Goal: Communication & Community: Answer question/provide support

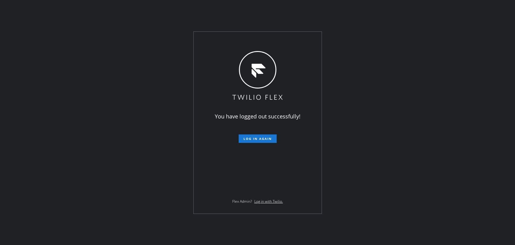
click at [254, 136] on button "Log in again" at bounding box center [258, 138] width 38 height 8
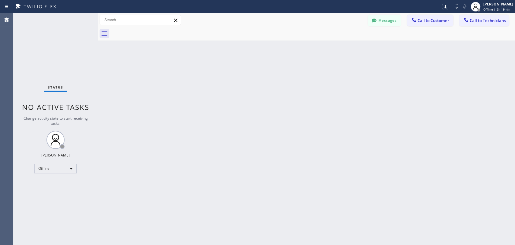
click at [61, 160] on div "Status No active tasks Change activity state to start receiving tasks. [PERSON_…" at bounding box center [55, 129] width 85 height 232
click at [59, 167] on div "Offline" at bounding box center [55, 169] width 42 height 10
click at [56, 184] on li "Available" at bounding box center [55, 183] width 41 height 7
click at [493, 20] on span "Call to Technicians" at bounding box center [488, 20] width 36 height 5
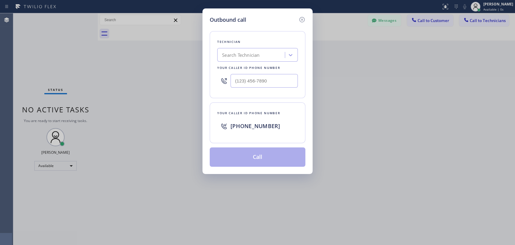
click at [243, 58] on div "Search Technician" at bounding box center [240, 55] width 37 height 7
type input "a"
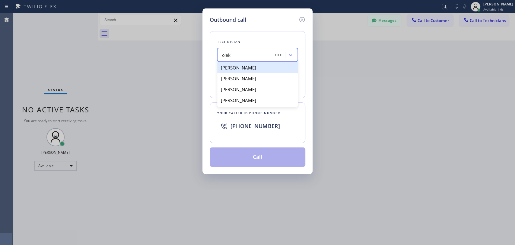
type input "oleks"
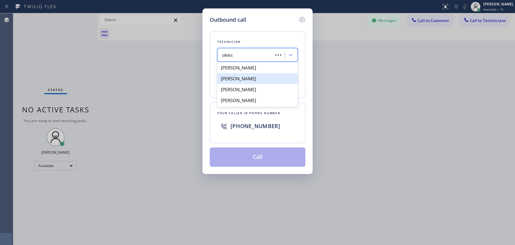
click at [247, 77] on div "[PERSON_NAME]" at bounding box center [257, 78] width 81 height 11
type input "[PHONE_NUMBER]"
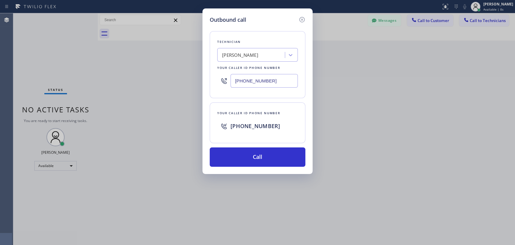
click at [248, 84] on input "[PHONE_NUMBER]" at bounding box center [264, 81] width 67 height 14
click at [249, 77] on input "[PHONE_NUMBER]" at bounding box center [264, 81] width 67 height 14
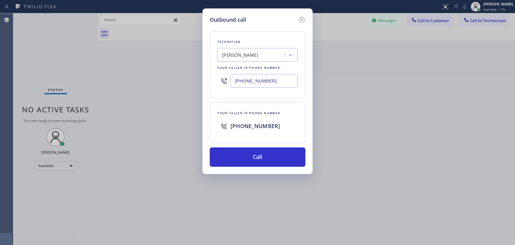
click at [249, 77] on input "[PHONE_NUMBER]" at bounding box center [264, 81] width 67 height 14
click at [304, 21] on icon at bounding box center [302, 19] width 5 height 5
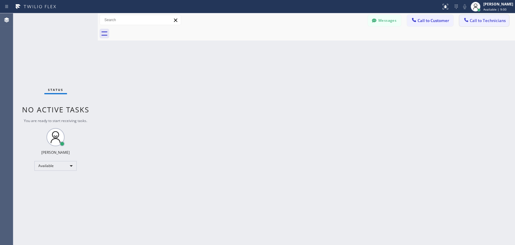
click at [491, 24] on button "Call to Technicians" at bounding box center [485, 20] width 50 height 11
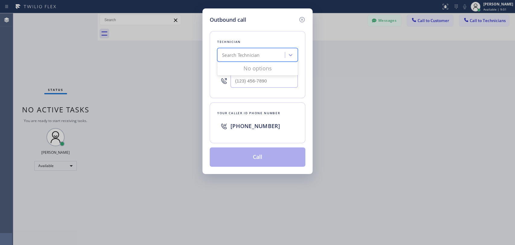
click at [258, 56] on div "Search Technician" at bounding box center [240, 55] width 37 height 7
type input "sevak"
click at [243, 69] on div "[PERSON_NAME]" at bounding box center [257, 67] width 81 height 11
type input "[PHONE_NUMBER]"
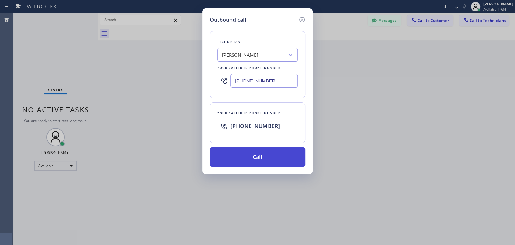
click at [249, 159] on button "Call" at bounding box center [258, 156] width 96 height 19
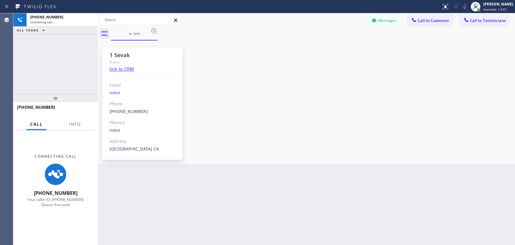
scroll to position [284, 0]
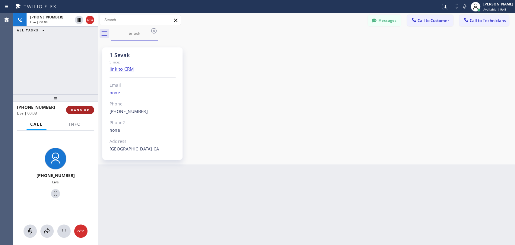
click at [80, 111] on span "HANG UP" at bounding box center [80, 110] width 18 height 4
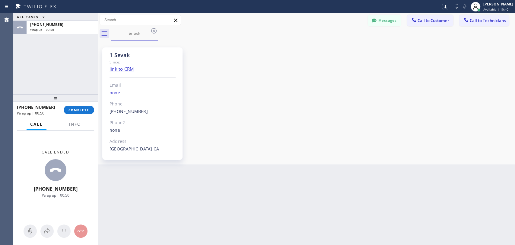
click at [428, 110] on div "1 Sevak Since: link to CRM Email none Phone [PHONE_NUMBER] Outbound call Techni…" at bounding box center [306, 102] width 415 height 121
click at [82, 109] on span "COMPLETE" at bounding box center [79, 110] width 21 height 4
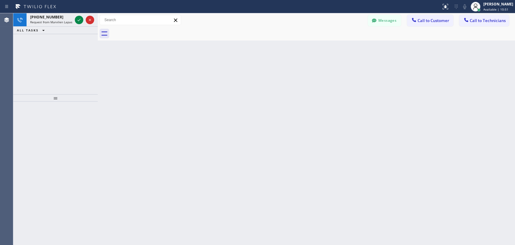
drag, startPoint x: 471, startPoint y: 82, endPoint x: 420, endPoint y: 82, distance: 51.0
click at [471, 82] on div "Back to Dashboard Change Sender ID Customers Technicians PS [PERSON_NAME] [DATE…" at bounding box center [307, 129] width 418 height 232
click at [78, 21] on icon at bounding box center [78, 19] width 7 height 7
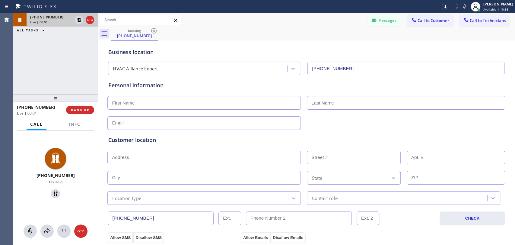
type input "[PHONE_NUMBER]"
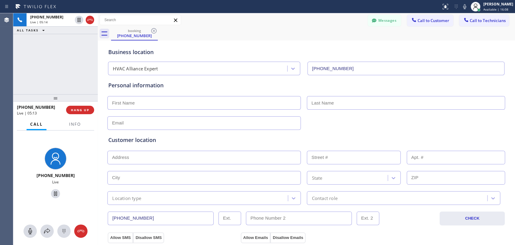
click at [63, 75] on div "[PHONE_NUMBER] Live | 05:14 ALL TASKS ALL TASKS ACTIVE TASKS TASKS IN WRAP UP" at bounding box center [55, 53] width 85 height 81
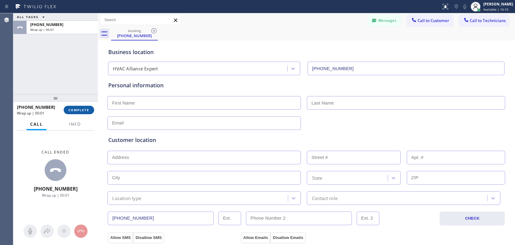
click at [80, 113] on button "COMPLETE" at bounding box center [79, 110] width 30 height 8
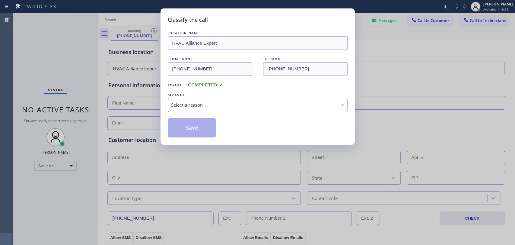
click at [223, 110] on div "Select a reason" at bounding box center [258, 105] width 180 height 14
click at [194, 128] on button "Save" at bounding box center [192, 127] width 49 height 19
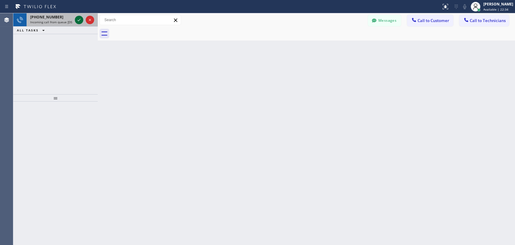
click at [81, 17] on icon at bounding box center [78, 19] width 7 height 7
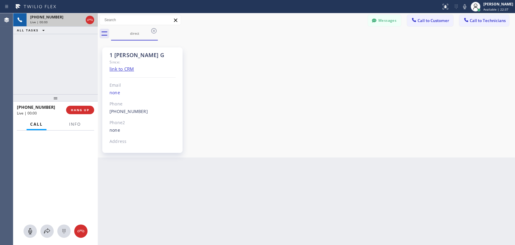
scroll to position [1139, 0]
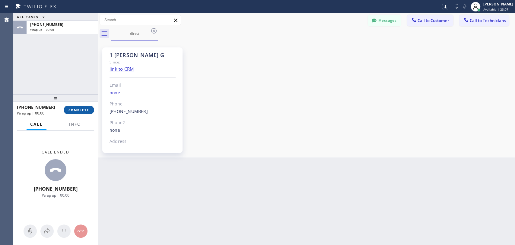
click at [89, 110] on button "COMPLETE" at bounding box center [79, 110] width 30 height 8
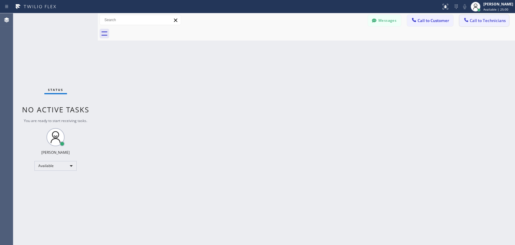
click at [479, 24] on button "Call to Technicians" at bounding box center [485, 20] width 50 height 11
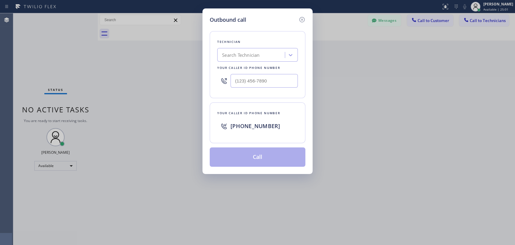
click at [266, 56] on div "Search Technician" at bounding box center [252, 55] width 66 height 11
drag, startPoint x: 223, startPoint y: 54, endPoint x: 237, endPoint y: 54, distance: 14.5
click at [237, 54] on div "фкьу фкьу" at bounding box center [252, 55] width 66 height 11
type input "arm"
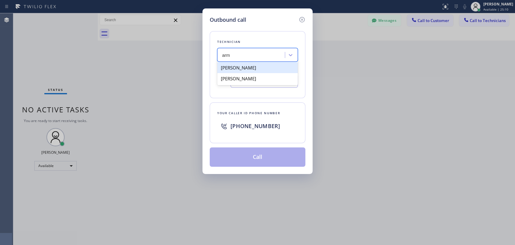
click at [251, 69] on div "[PERSON_NAME]" at bounding box center [257, 67] width 81 height 11
type input "[PHONE_NUMBER]"
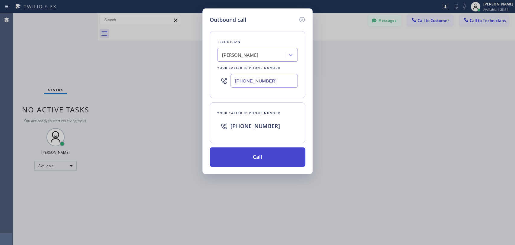
click at [256, 163] on button "Call" at bounding box center [258, 156] width 96 height 19
drag, startPoint x: 259, startPoint y: 159, endPoint x: 312, endPoint y: 30, distance: 139.7
click at [259, 159] on button "Call" at bounding box center [258, 156] width 96 height 19
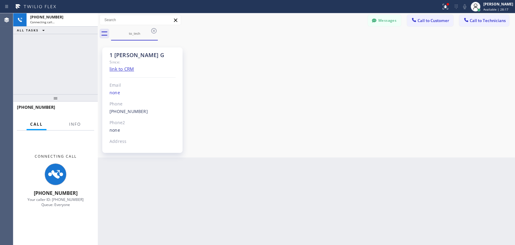
scroll to position [1139, 0]
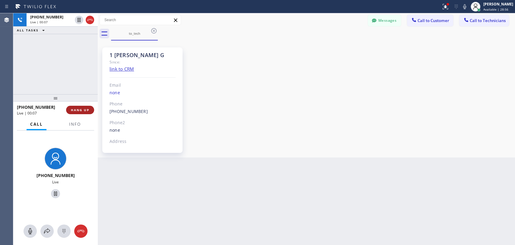
click at [85, 111] on span "HANG UP" at bounding box center [80, 110] width 18 height 4
